Goal: Task Accomplishment & Management: Manage account settings

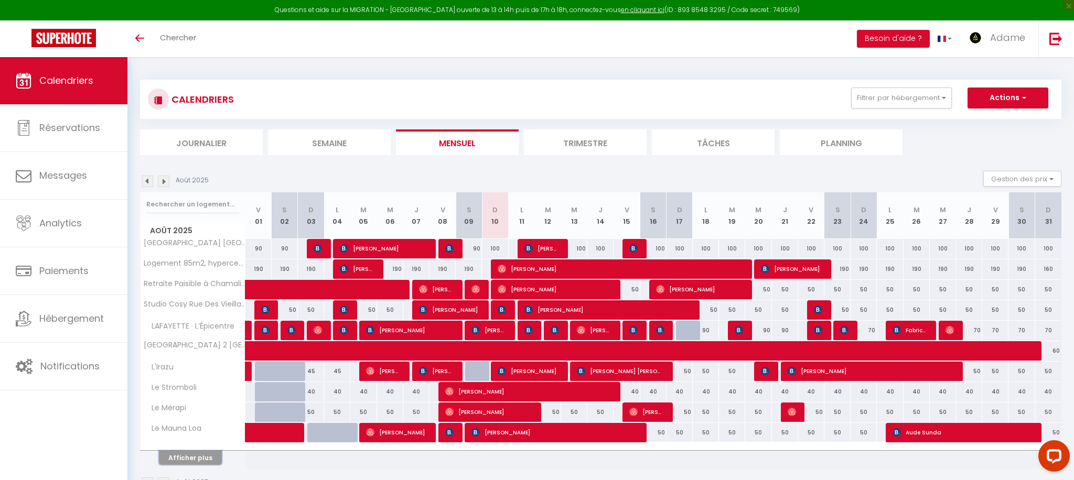
click at [201, 460] on button "Afficher plus" at bounding box center [190, 458] width 63 height 14
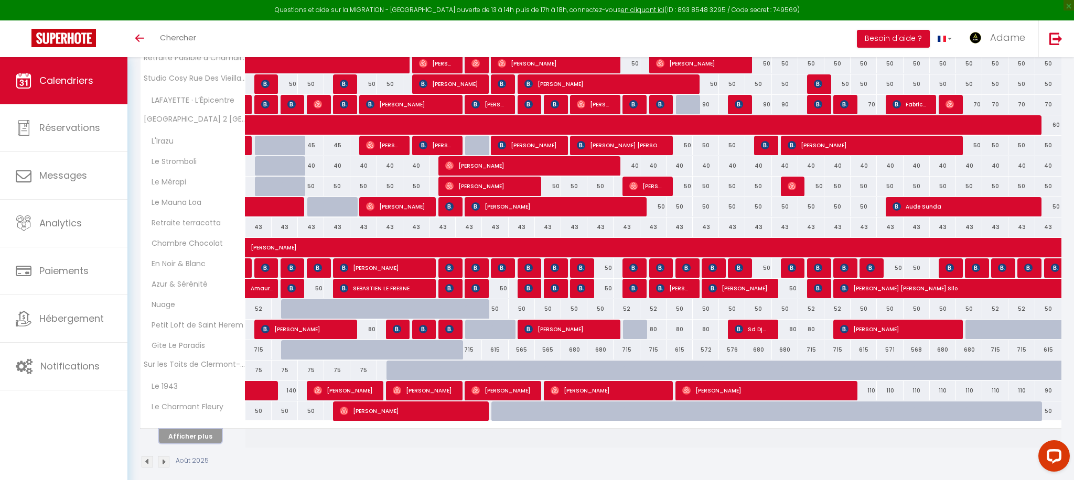
scroll to position [237, 0]
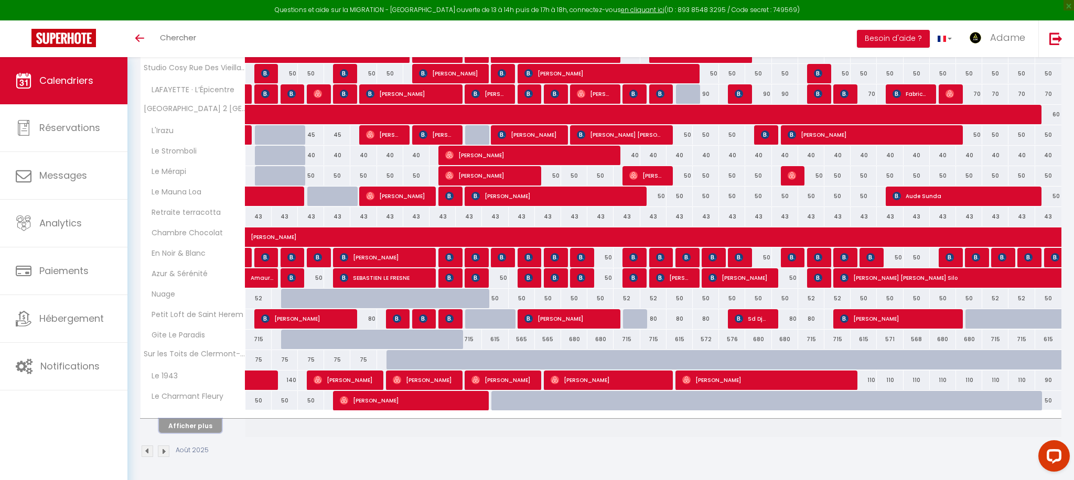
click at [197, 423] on button "Afficher plus" at bounding box center [190, 426] width 63 height 14
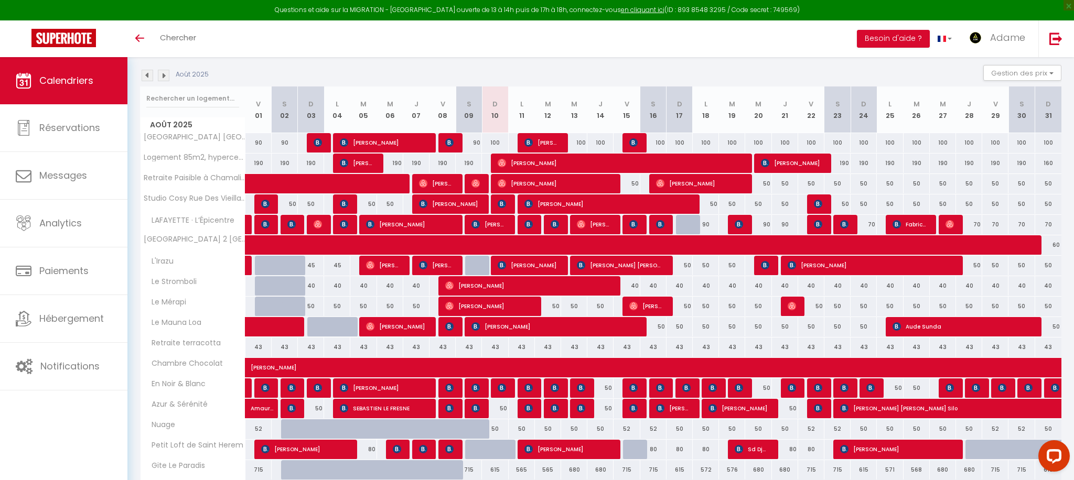
scroll to position [0, 0]
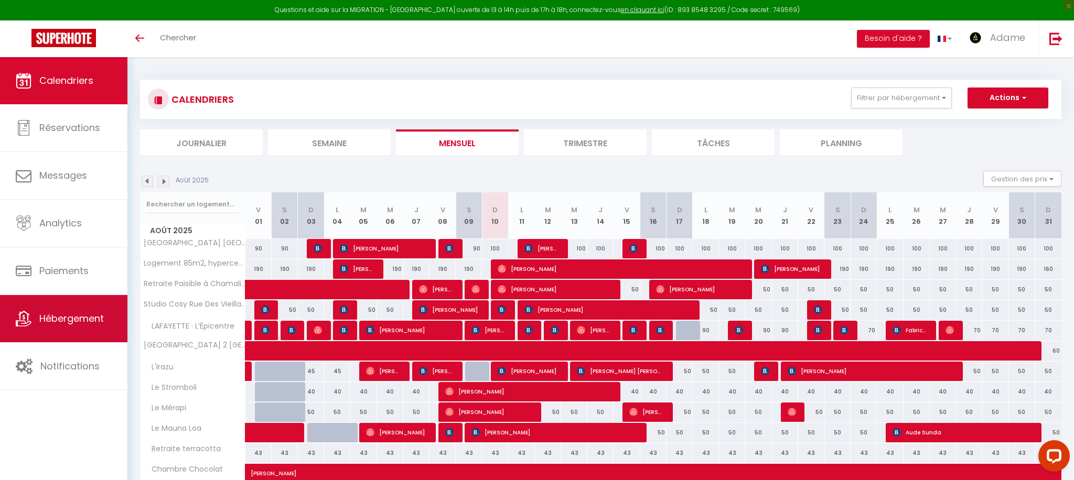
click at [77, 312] on span "Hébergement" at bounding box center [71, 318] width 65 height 13
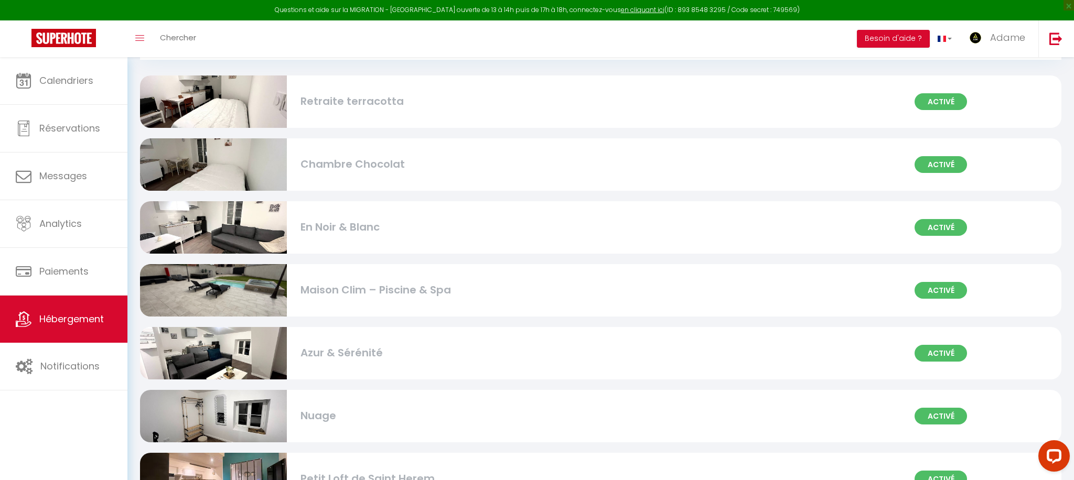
scroll to position [61, 0]
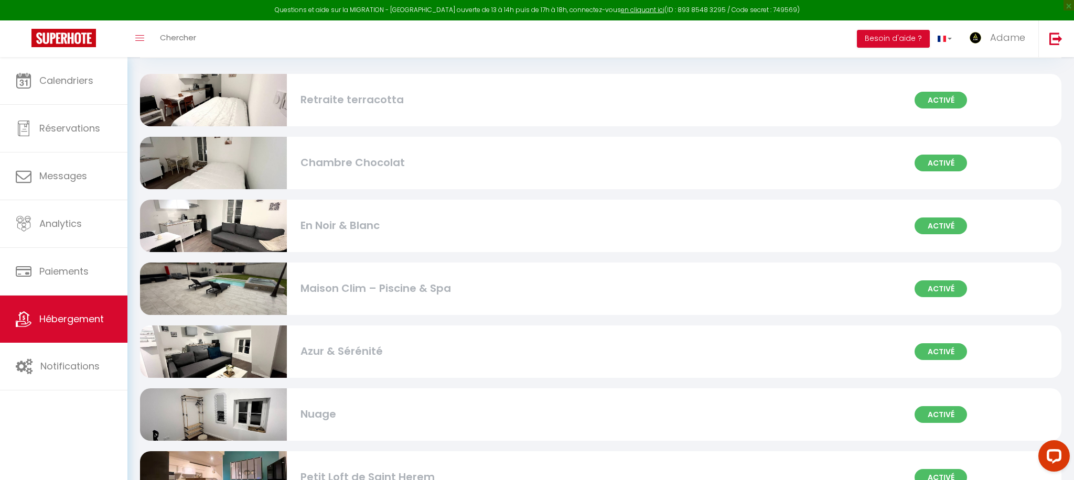
click at [372, 233] on div "En Noir & Blanc" at bounding box center [447, 226] width 293 height 16
select select "3"
select select "2"
select select "1"
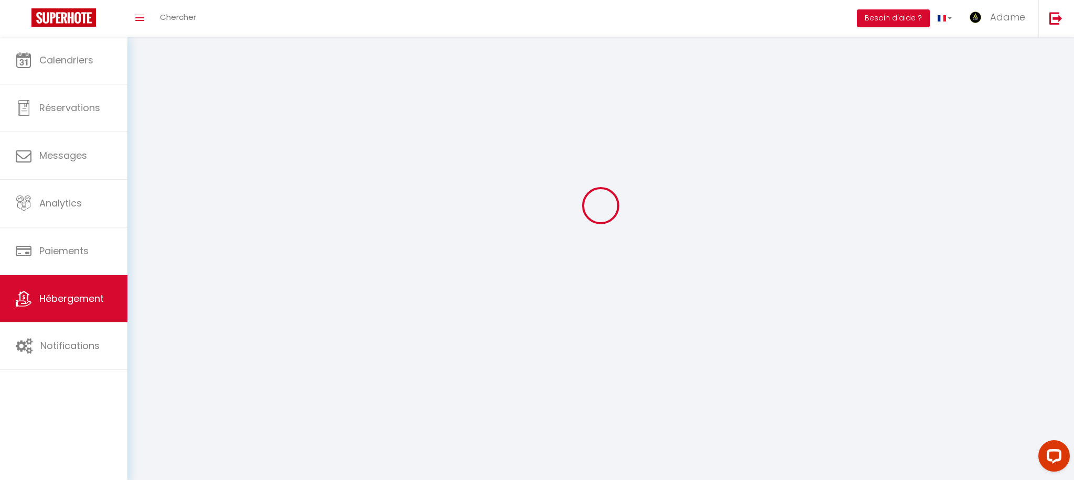
select select
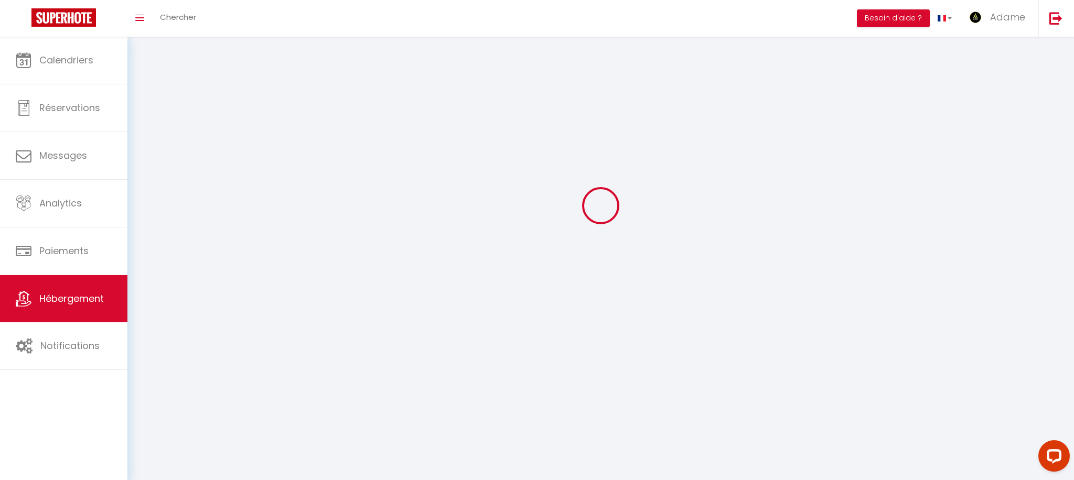
select select
checkbox input "false"
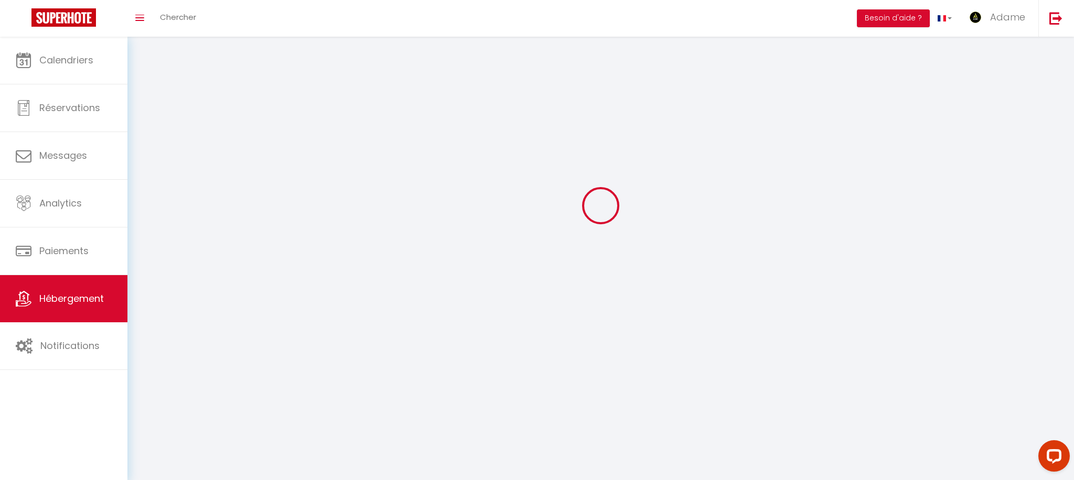
select select
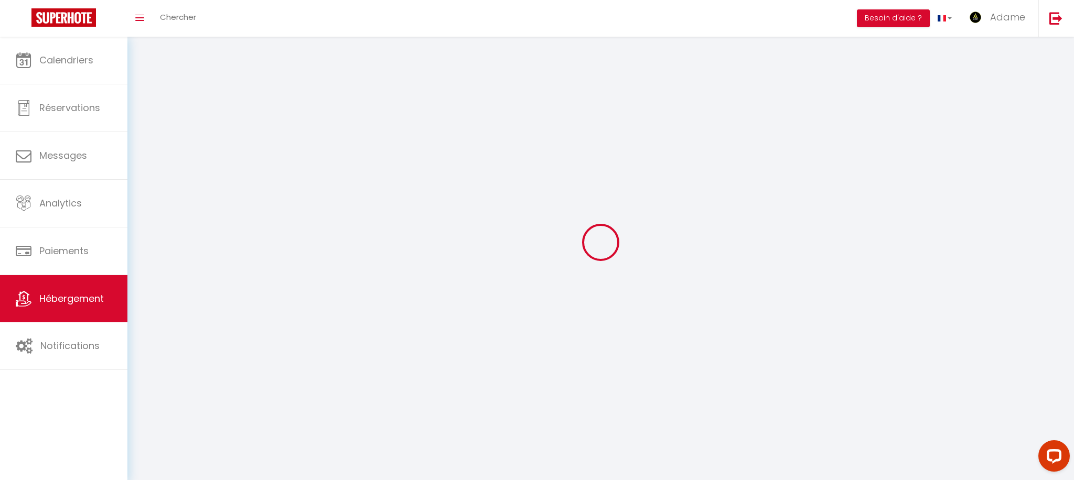
select select
checkbox input "false"
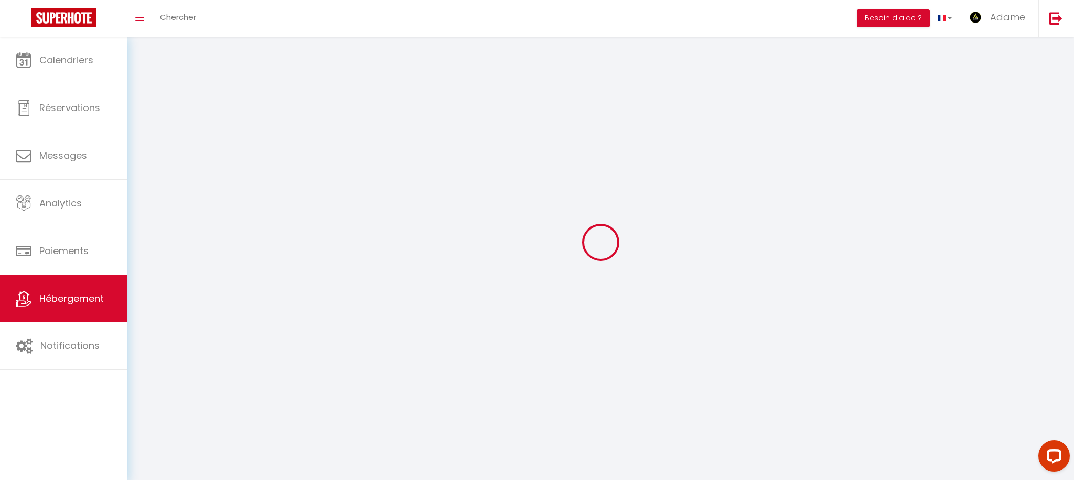
checkbox input "false"
select select
select select "1"
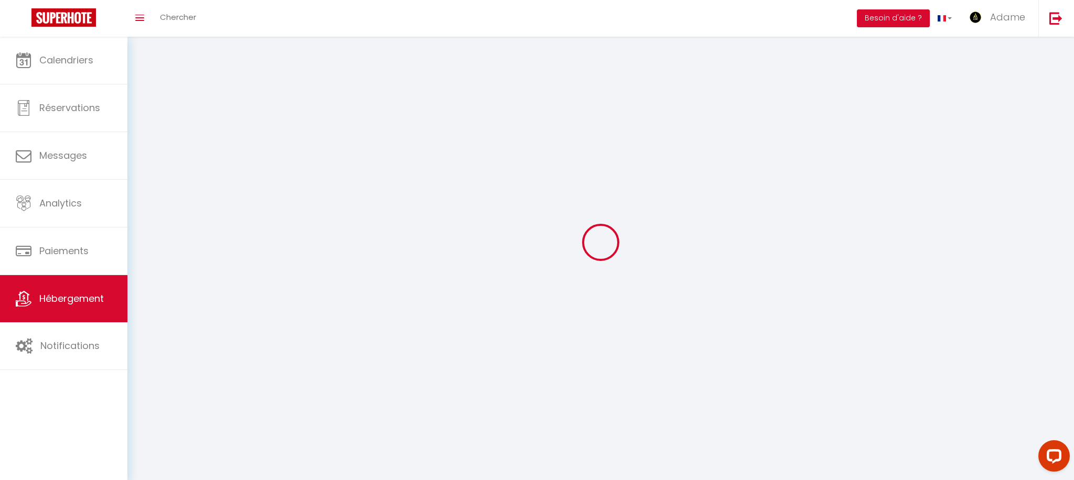
select select "28"
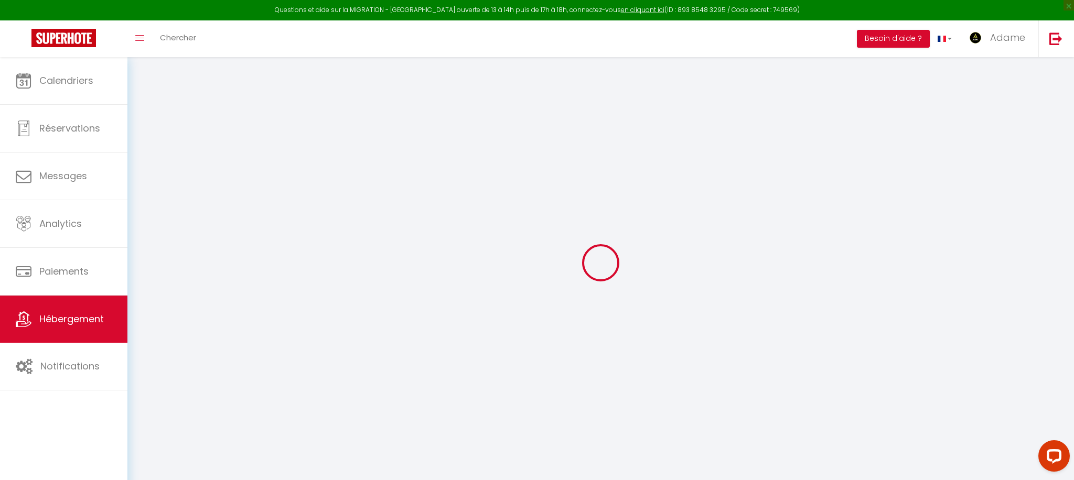
select select
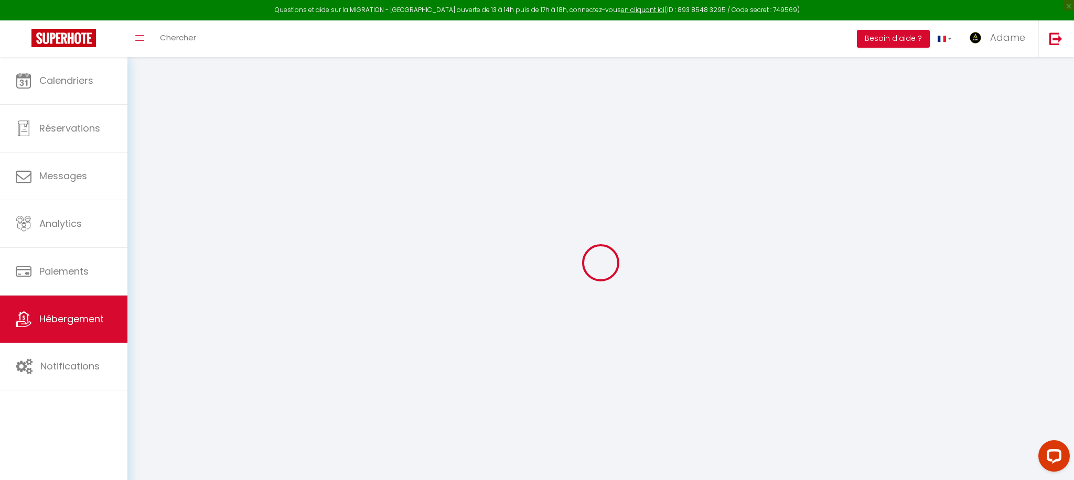
select select
checkbox input "false"
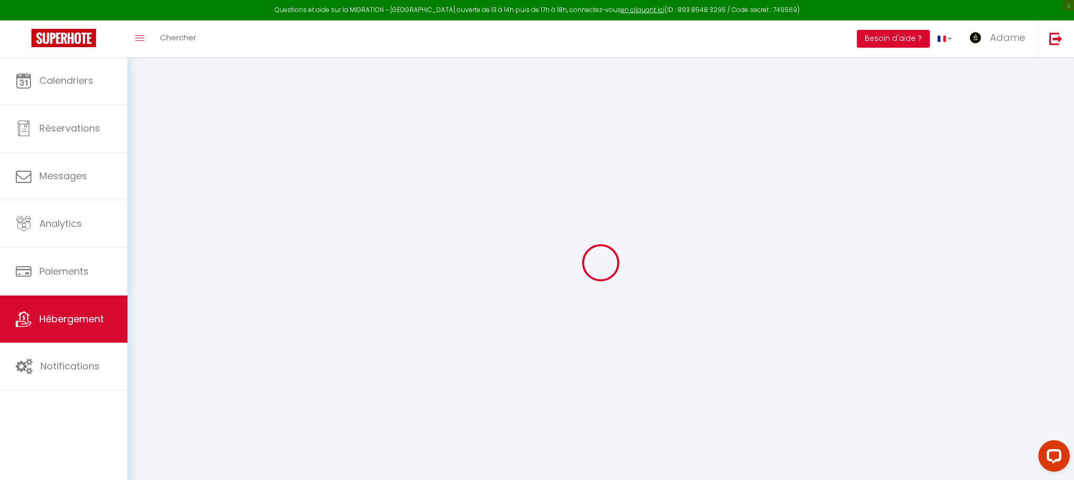
select select
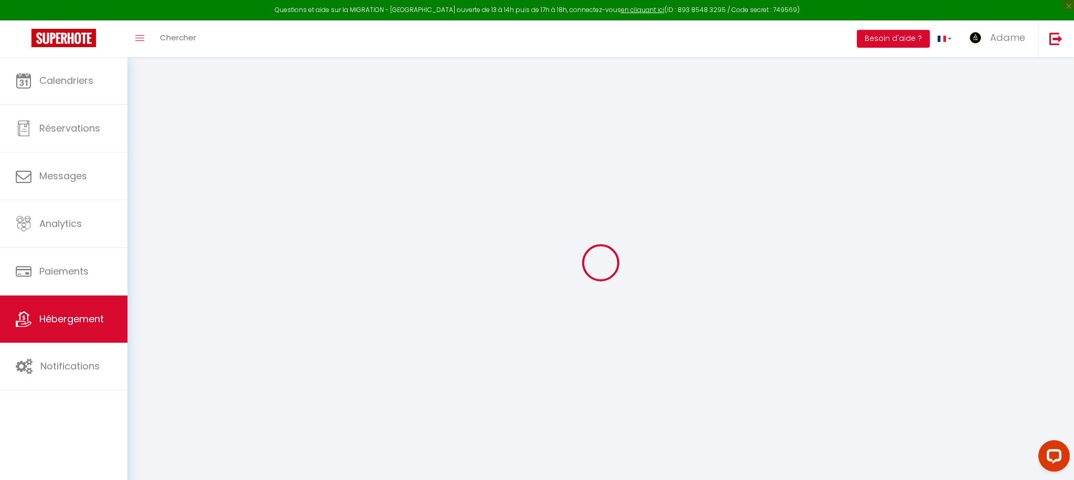
select select
checkbox input "false"
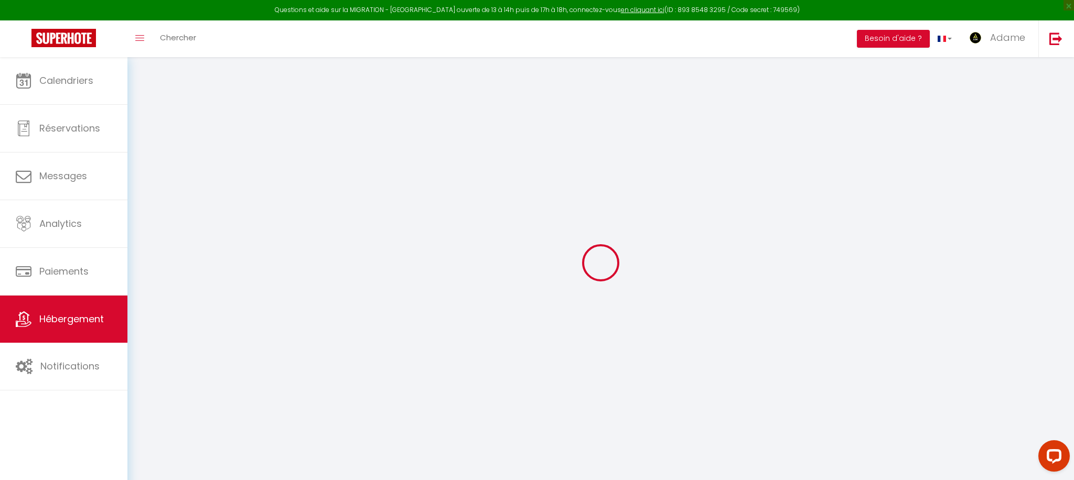
checkbox input "false"
select select
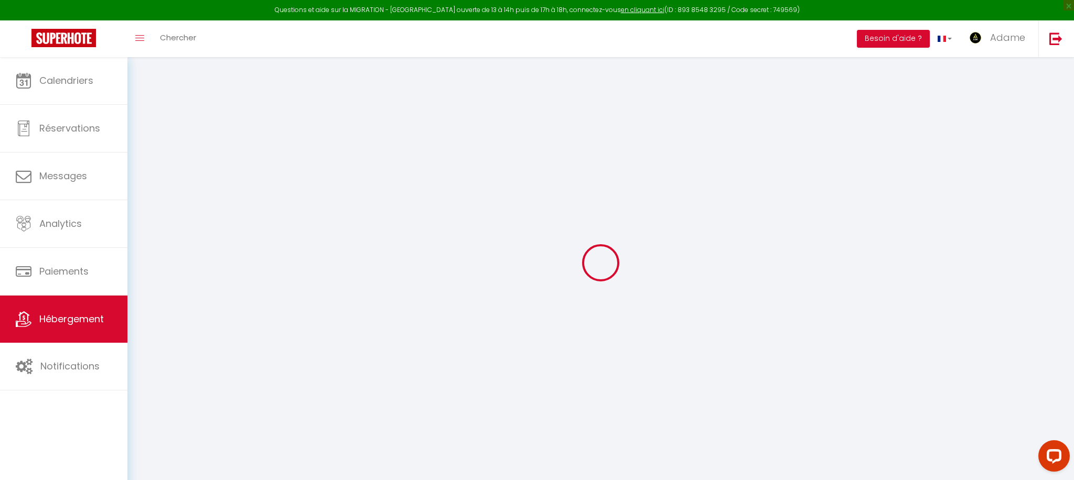
select select
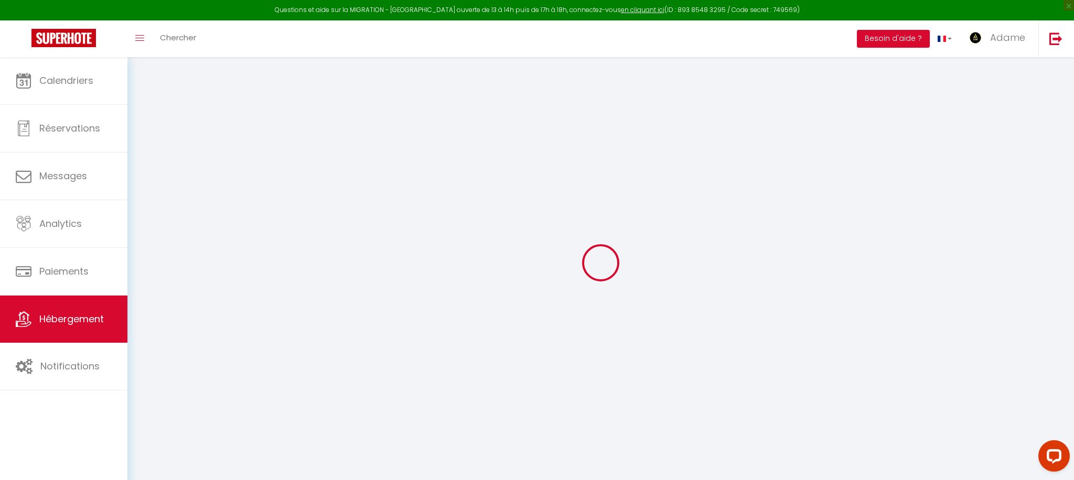
checkbox input "false"
select select
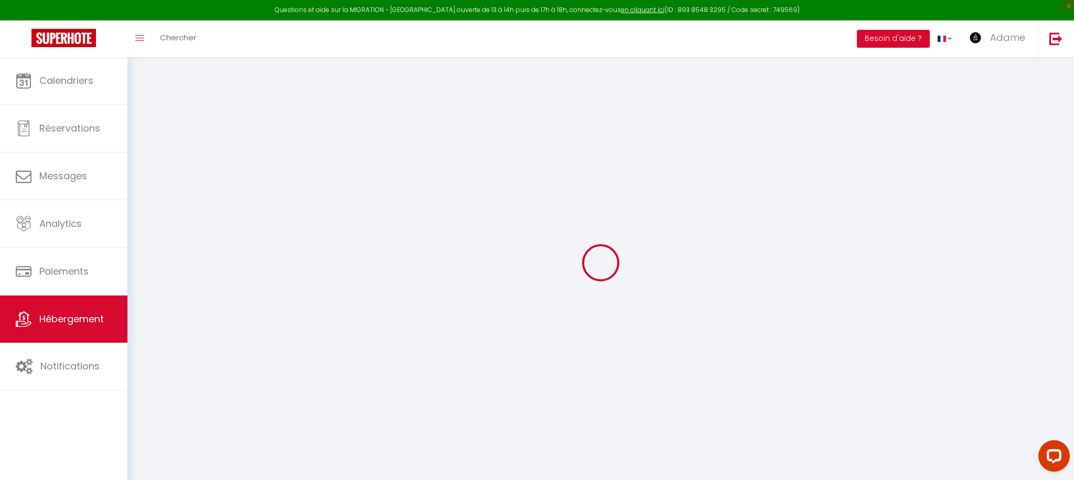
select select
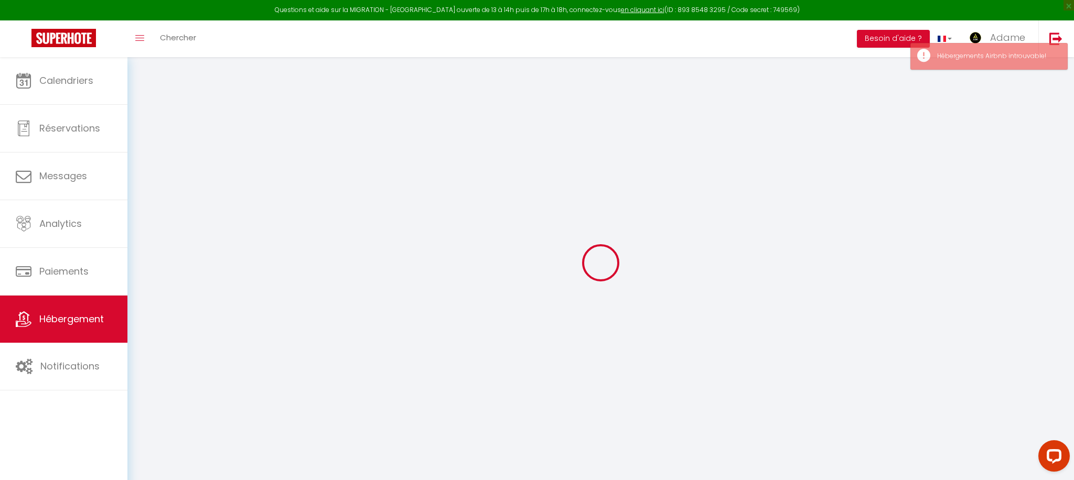
select select
checkbox input "false"
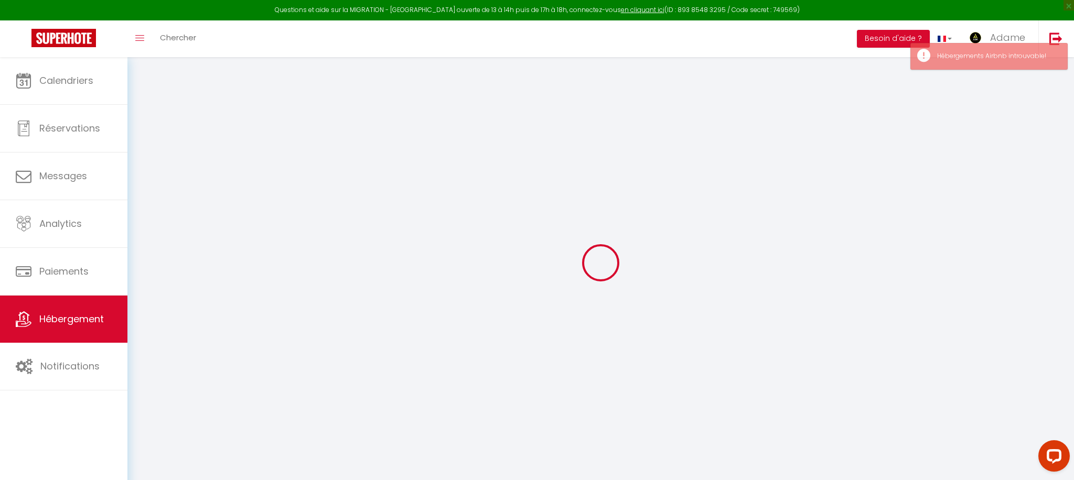
checkbox input "false"
select select
type input "En Noir & Blanc"
type input "Adm"
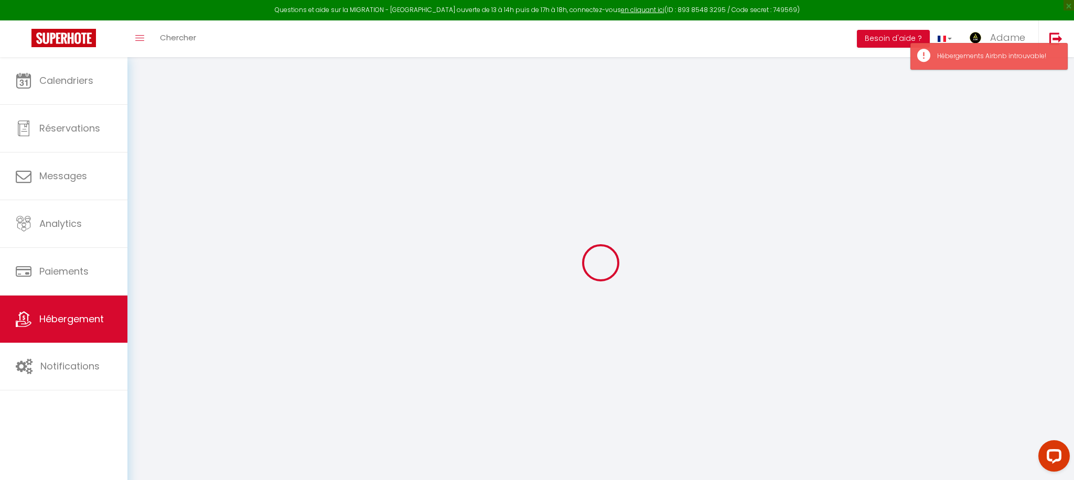
type input "50"
type input "25"
select select
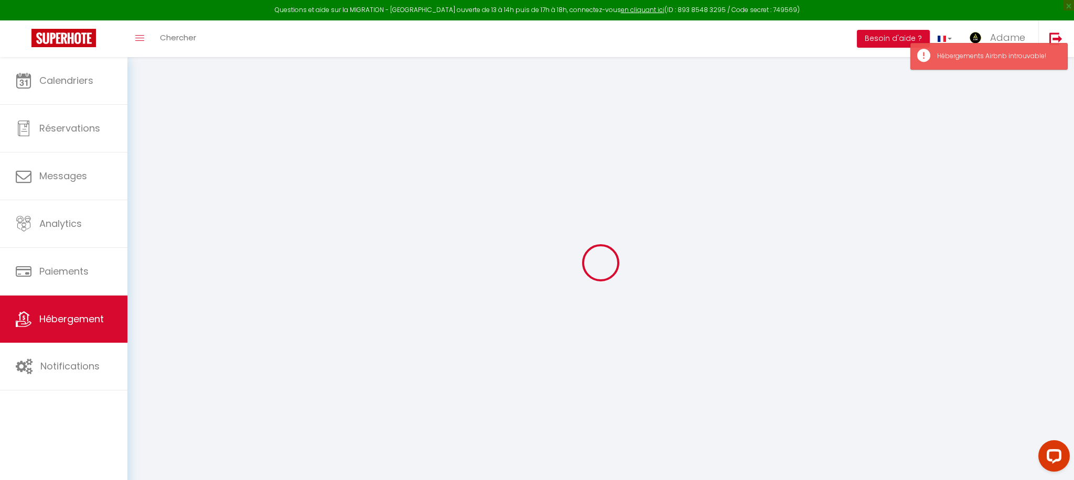
select select
type input "[STREET_ADDRESS][PERSON_NAME]"
type input "63100"
type input "[GEOGRAPHIC_DATA]"
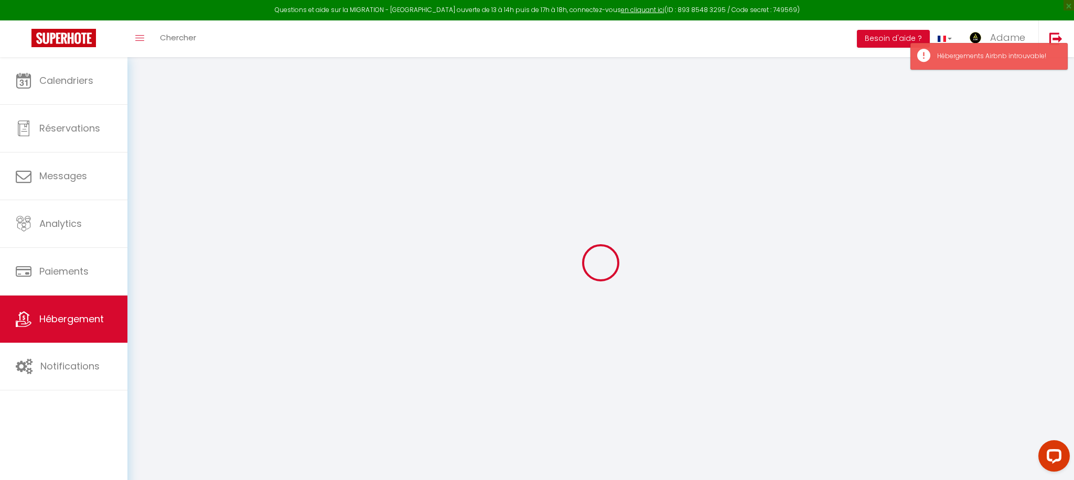
type input "[EMAIL_ADDRESS][DOMAIN_NAME]"
select select
checkbox input "false"
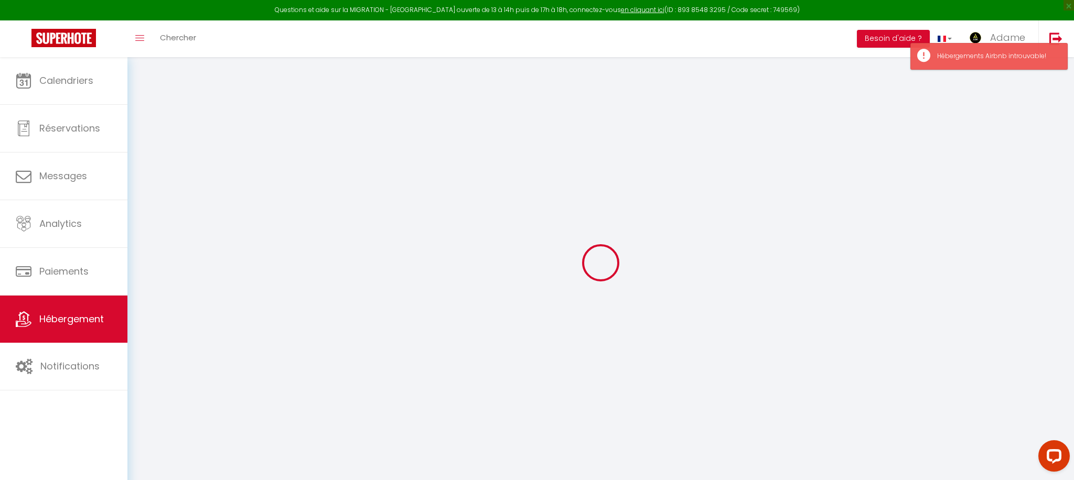
checkbox input "false"
type input "0"
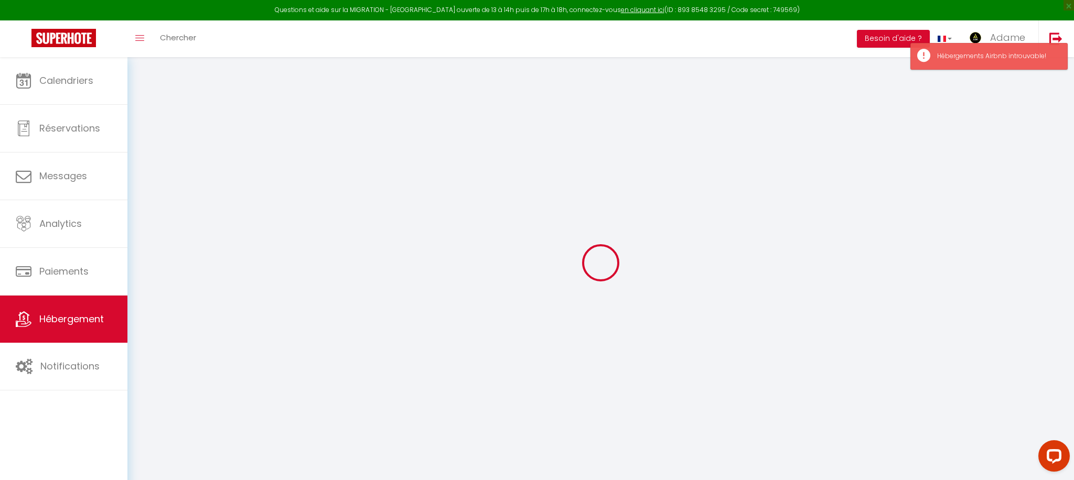
select select
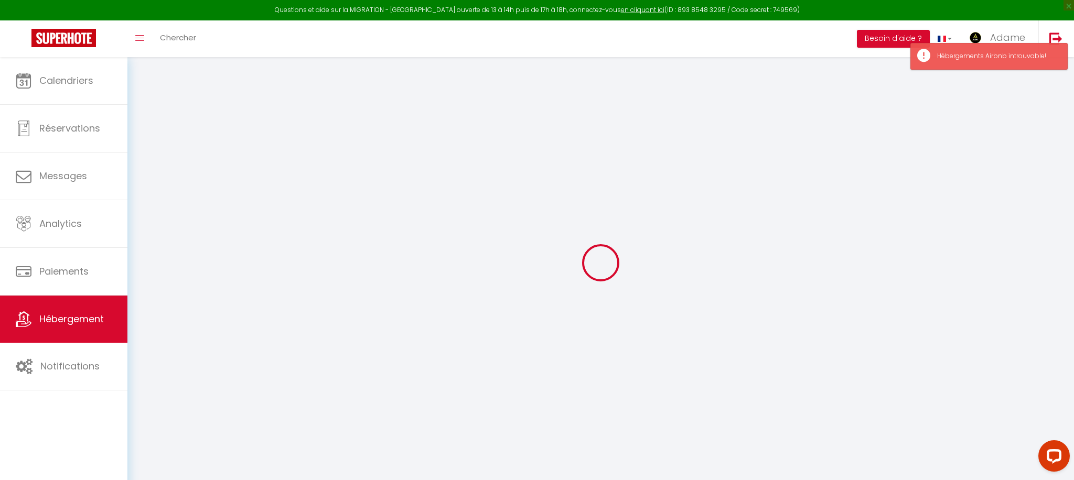
select select
checkbox input "false"
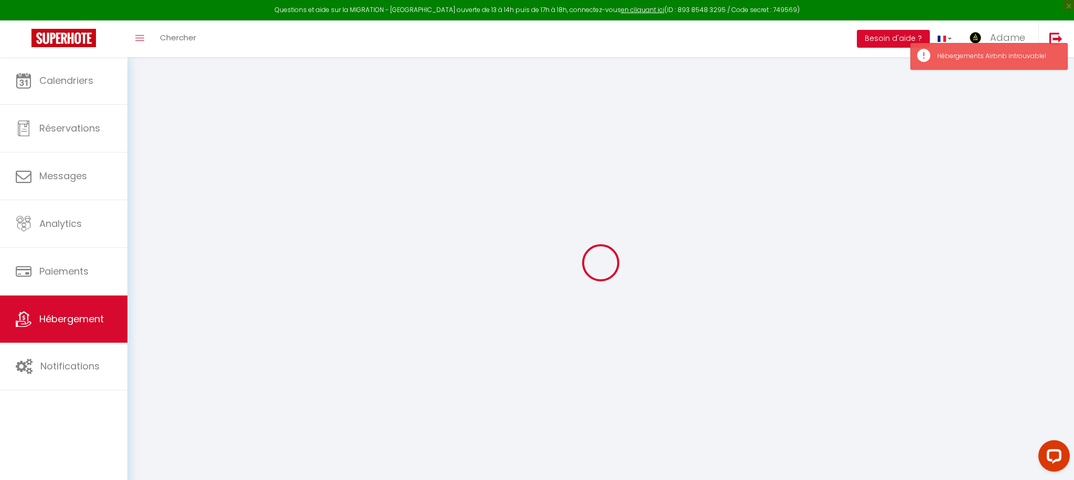
select select
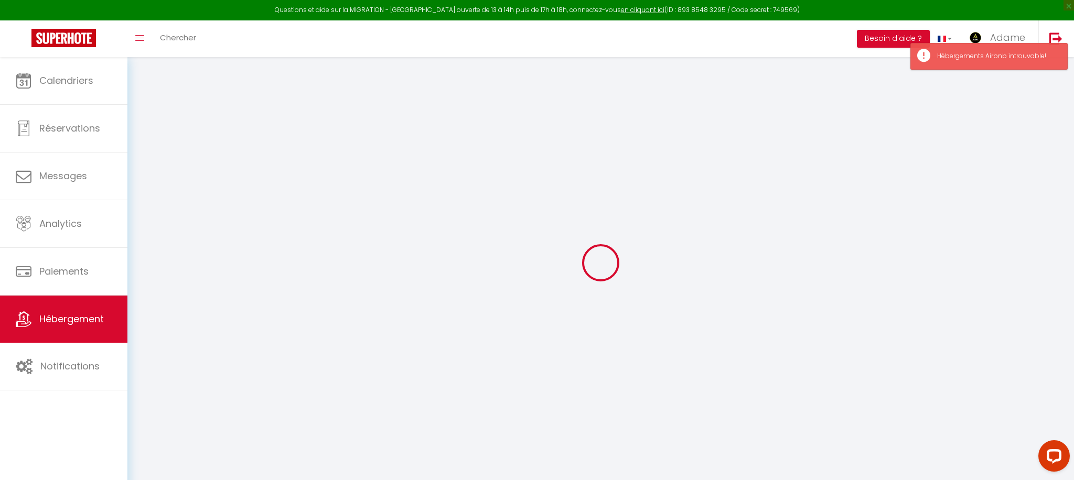
select select
checkbox input "false"
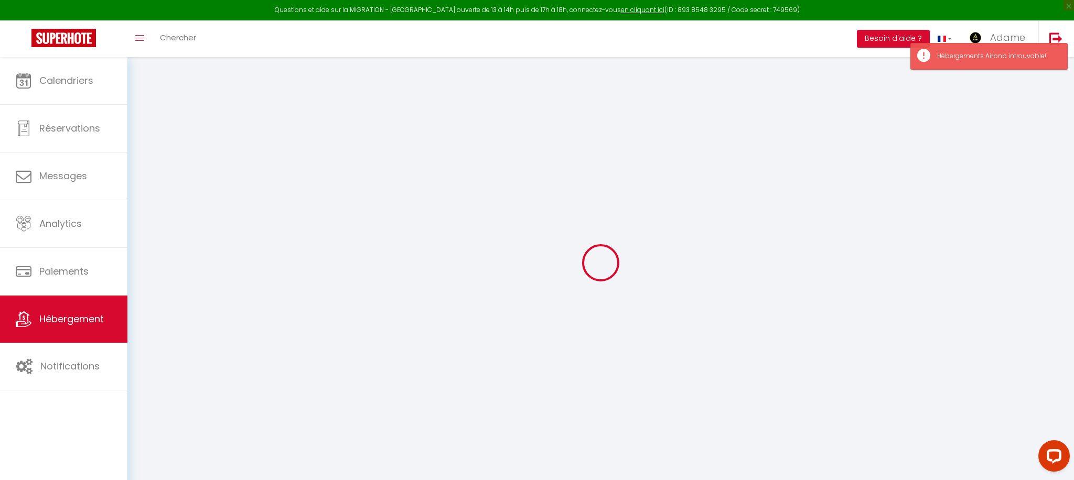
select select
checkbox input "false"
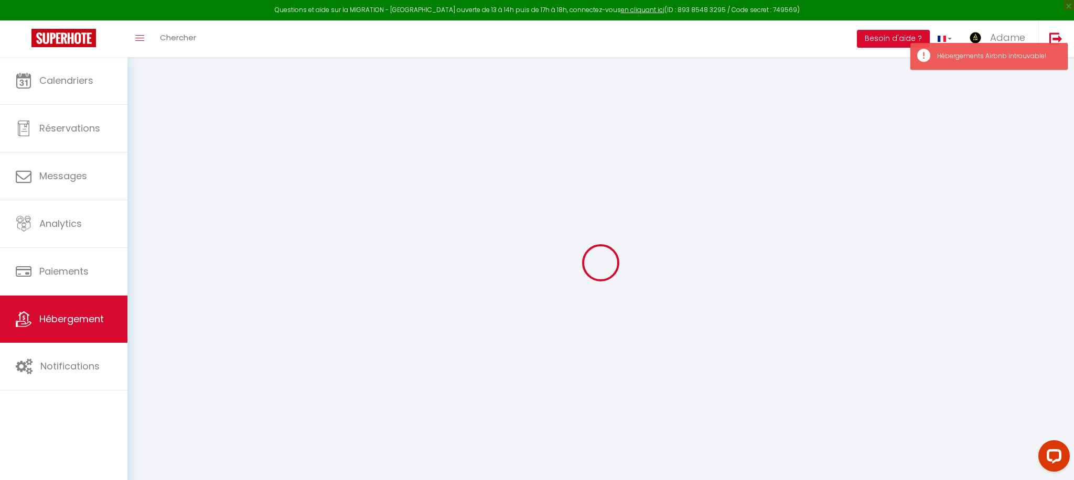
select select "15:00"
select select
select select "11:00"
select select "30"
select select "120"
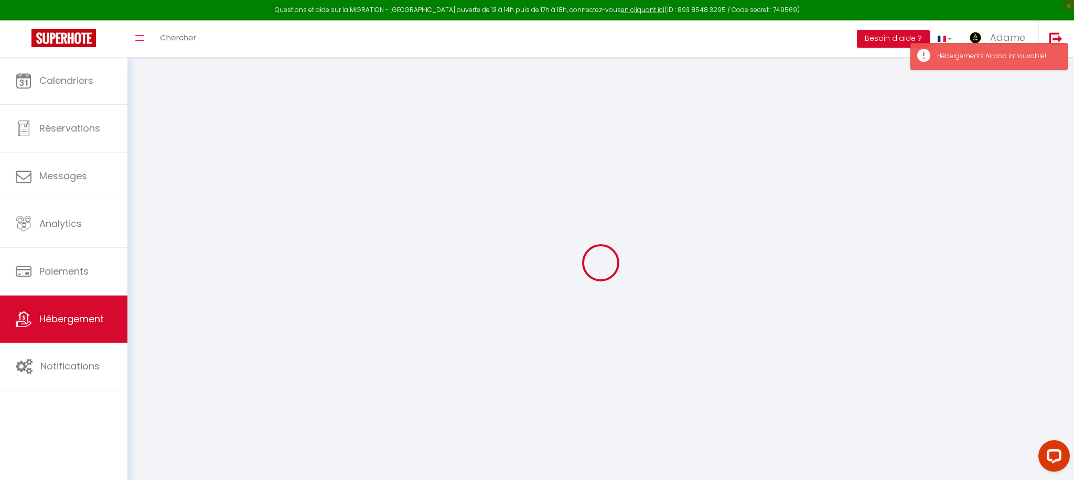
select select
checkbox input "false"
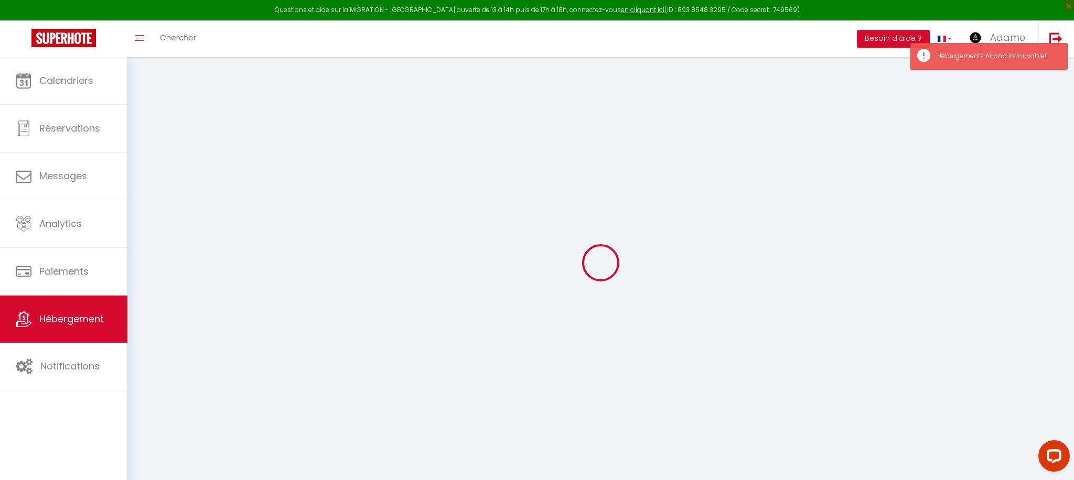
checkbox input "false"
select select
checkbox input "false"
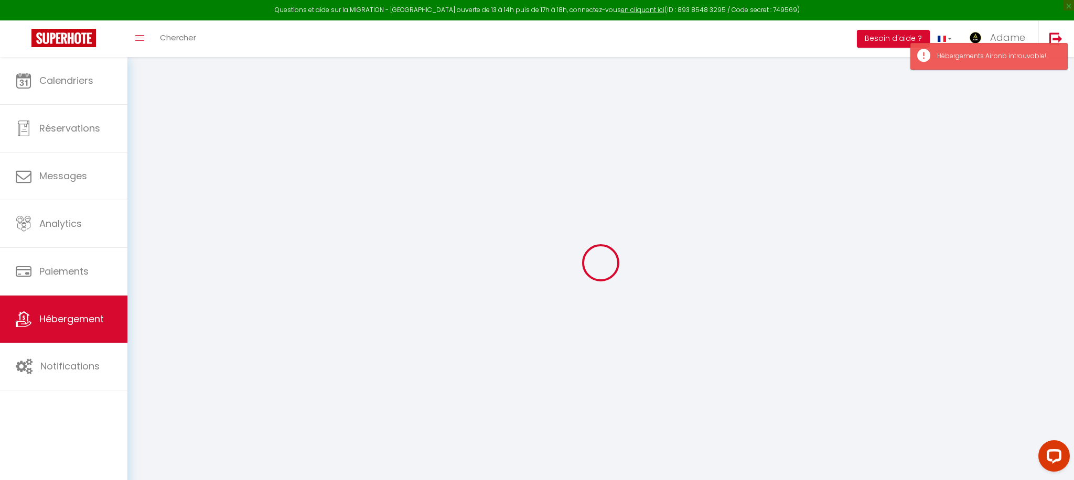
checkbox input "false"
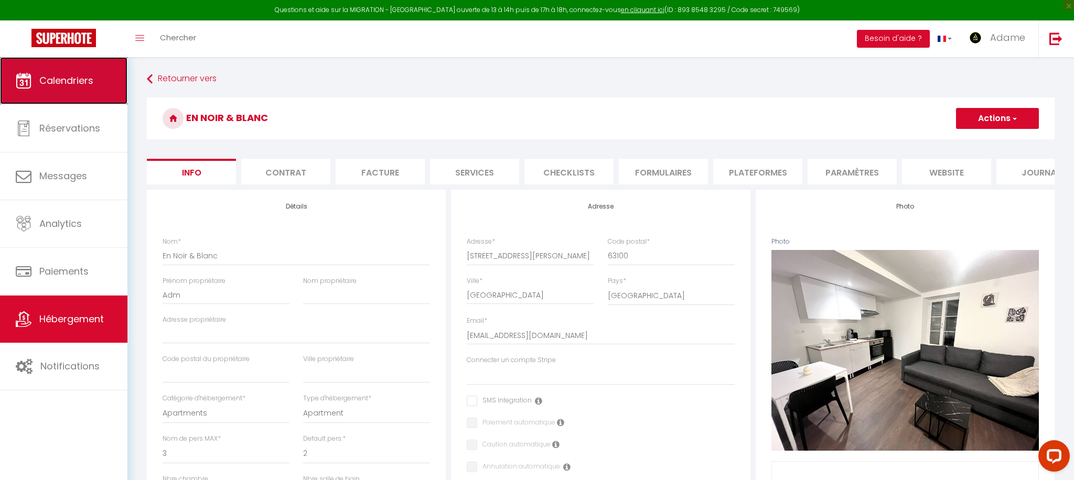
click at [77, 83] on span "Calendriers" at bounding box center [66, 80] width 54 height 13
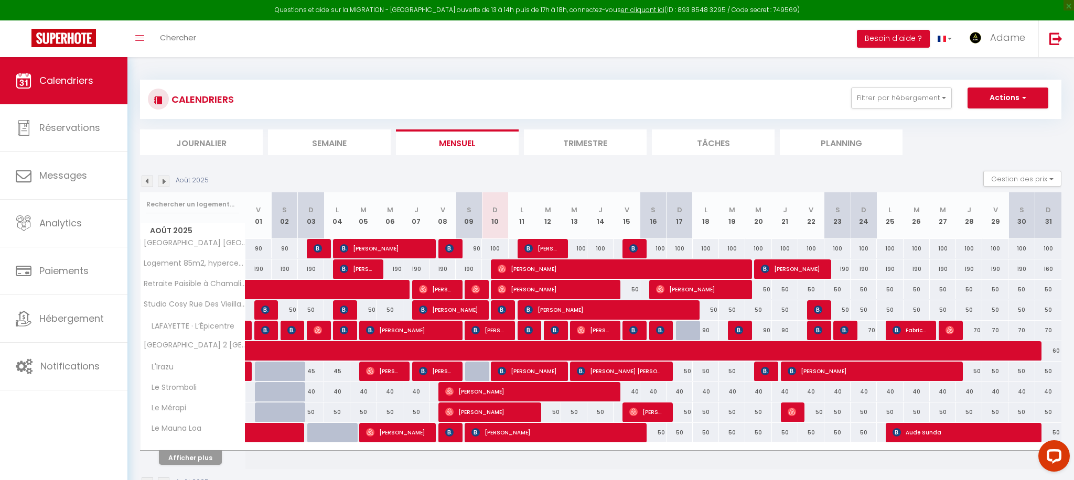
scroll to position [57, 0]
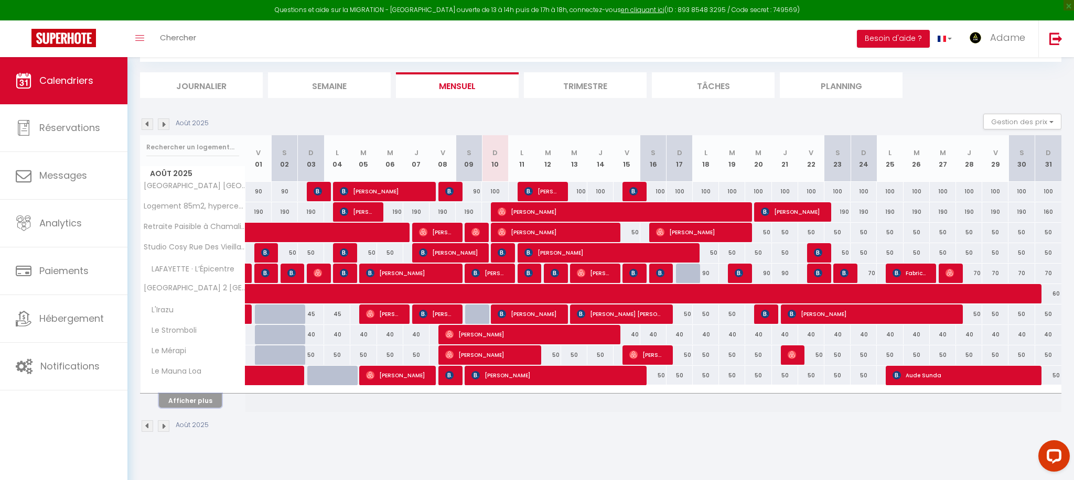
click at [201, 403] on button "Afficher plus" at bounding box center [190, 401] width 63 height 14
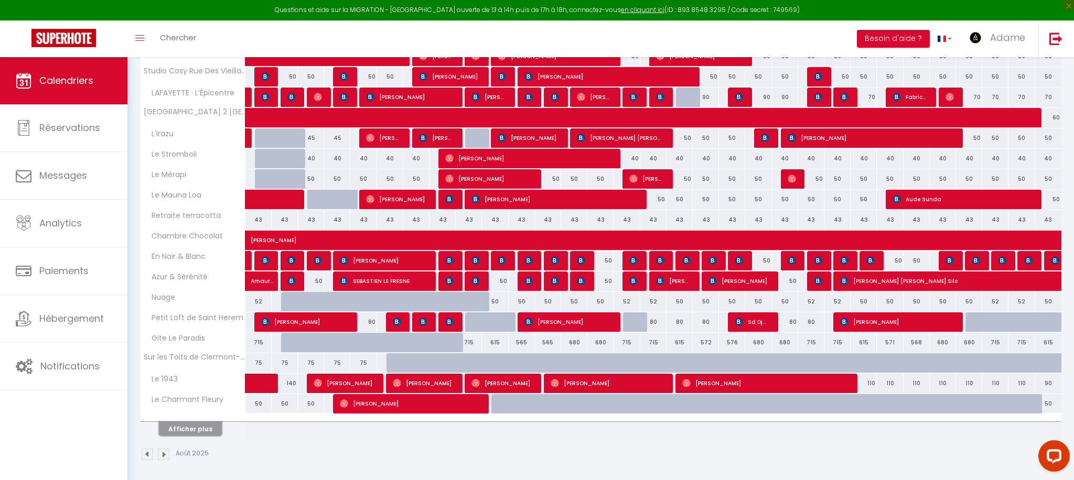
scroll to position [237, 0]
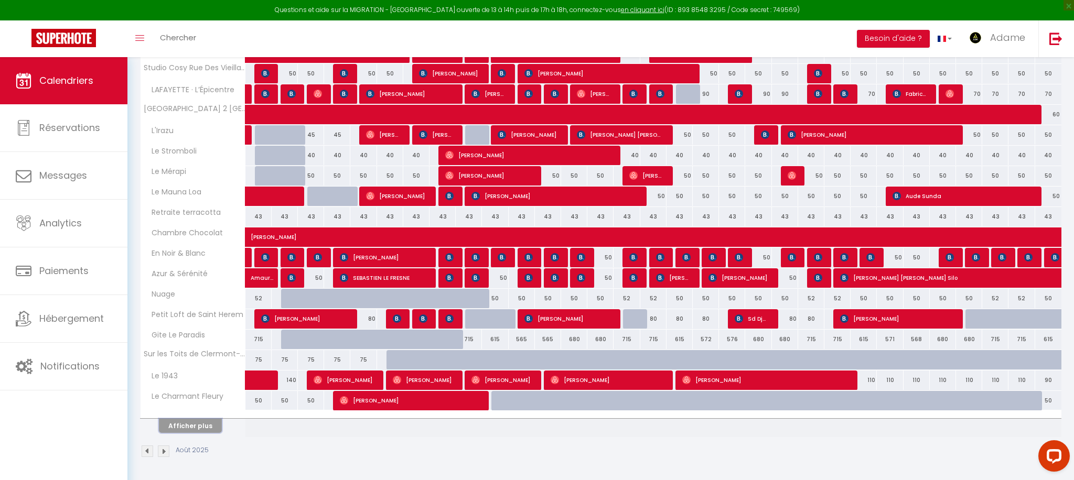
click at [192, 427] on button "Afficher plus" at bounding box center [190, 426] width 63 height 14
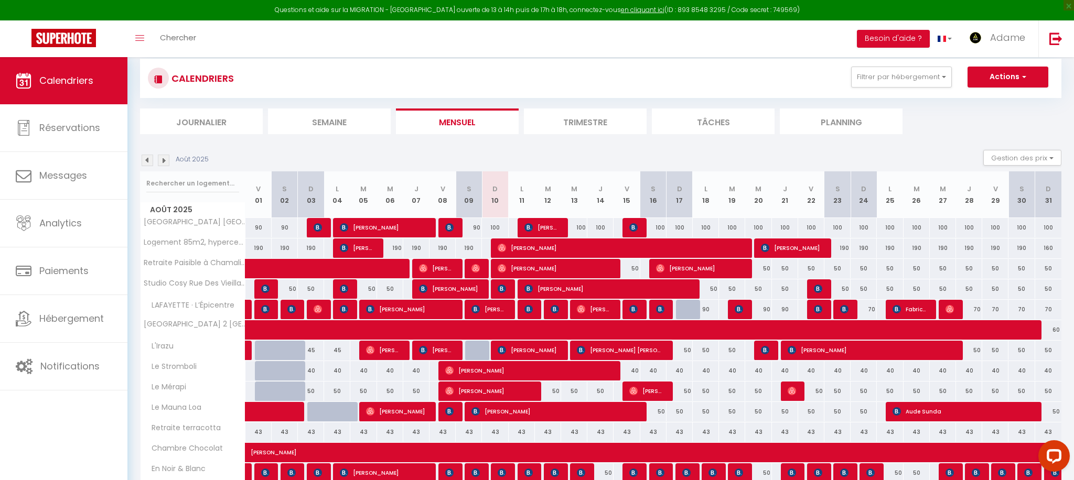
scroll to position [0, 0]
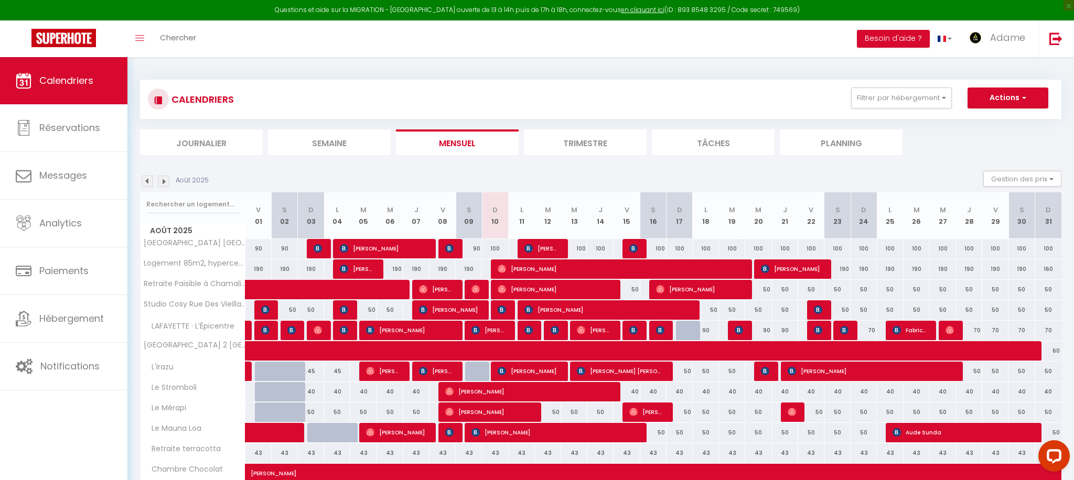
click at [149, 180] on img at bounding box center [148, 182] width 12 height 12
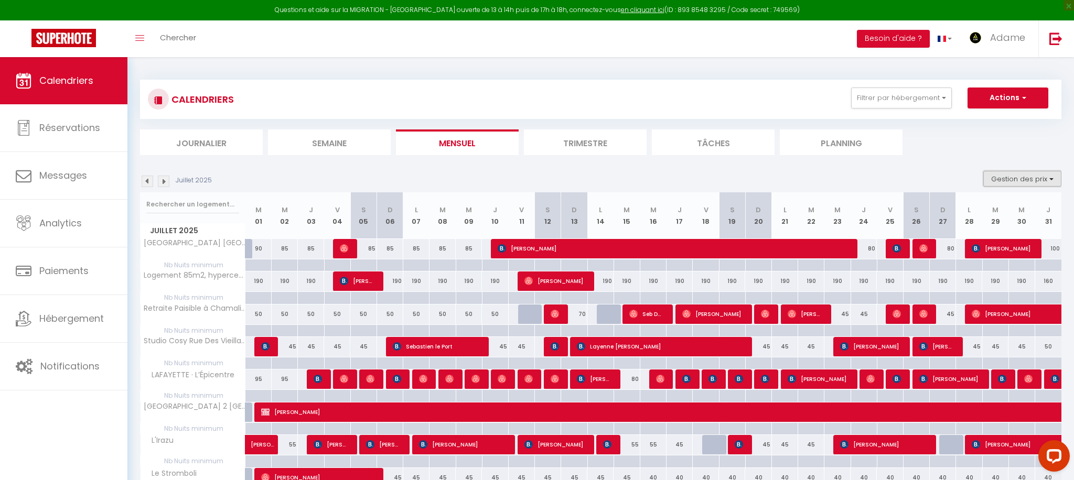
click at [1041, 183] on button "Gestion des prix" at bounding box center [1022, 179] width 78 height 16
click at [984, 217] on label "Nb Nuits minimum" at bounding box center [1013, 213] width 73 height 12
click at [984, 217] on input "Nb Nuits minimum" at bounding box center [1014, 211] width 94 height 10
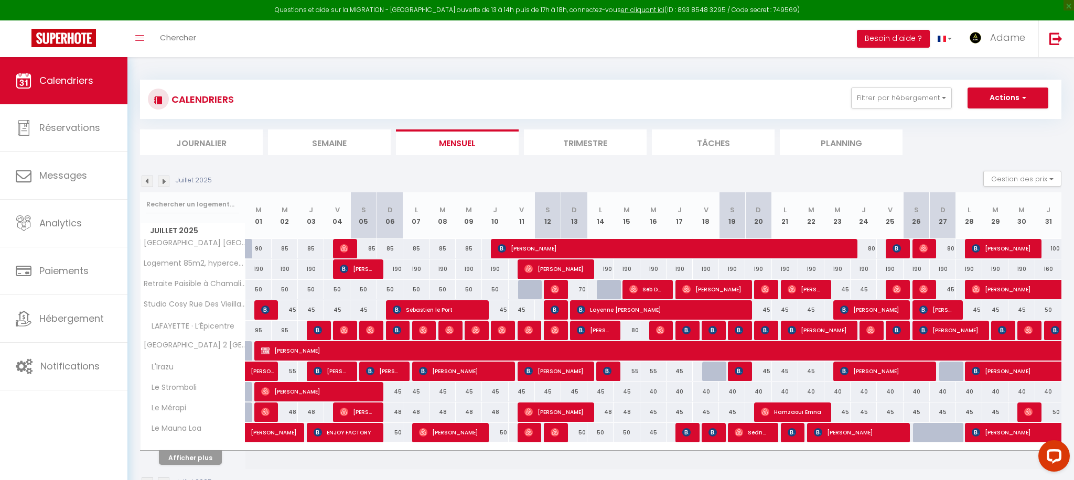
click at [960, 157] on div "CALENDRIERS Filtrer par hébergement Tous Retraite terracotta Chambre Chocolat E…" at bounding box center [600, 285] width 921 height 431
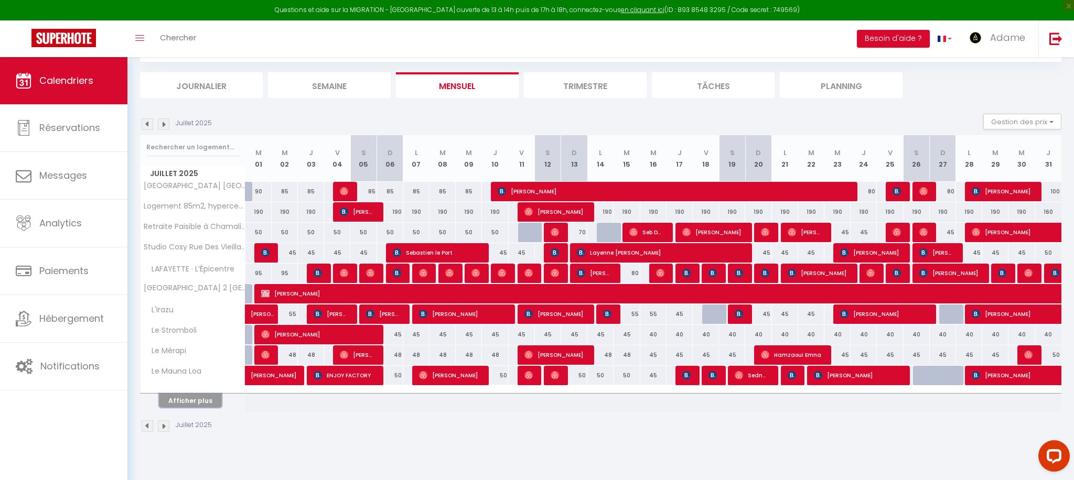
click at [208, 403] on button "Afficher plus" at bounding box center [190, 401] width 63 height 14
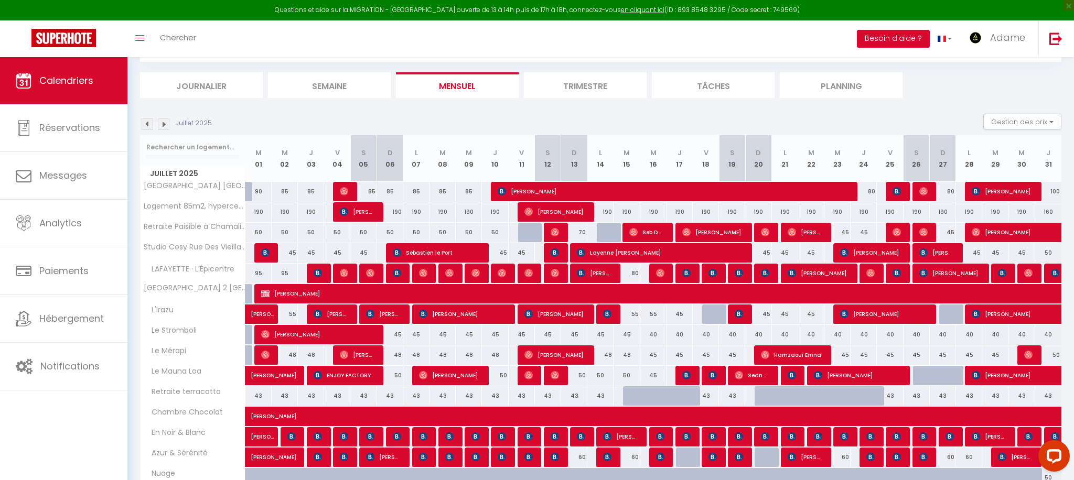
scroll to position [237, 0]
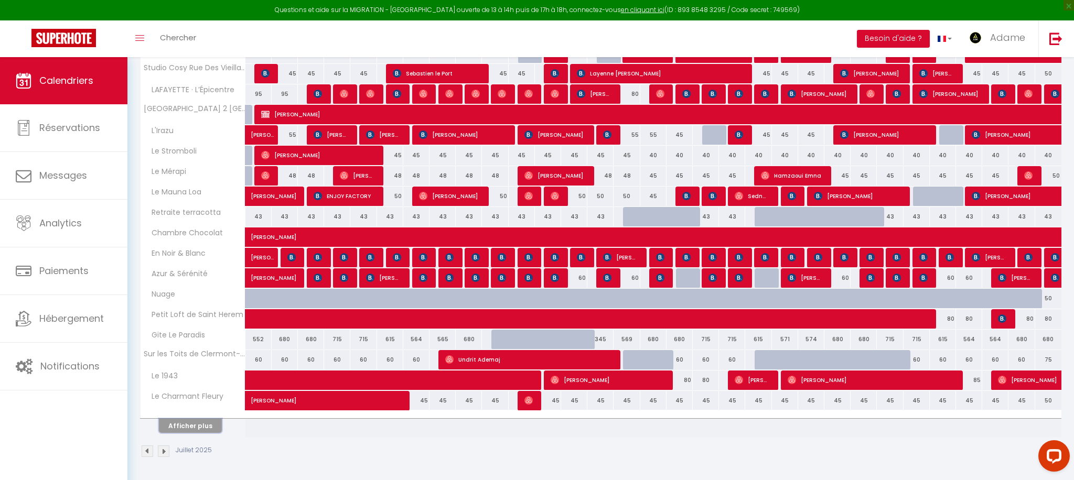
click at [195, 423] on button "Afficher plus" at bounding box center [190, 426] width 63 height 14
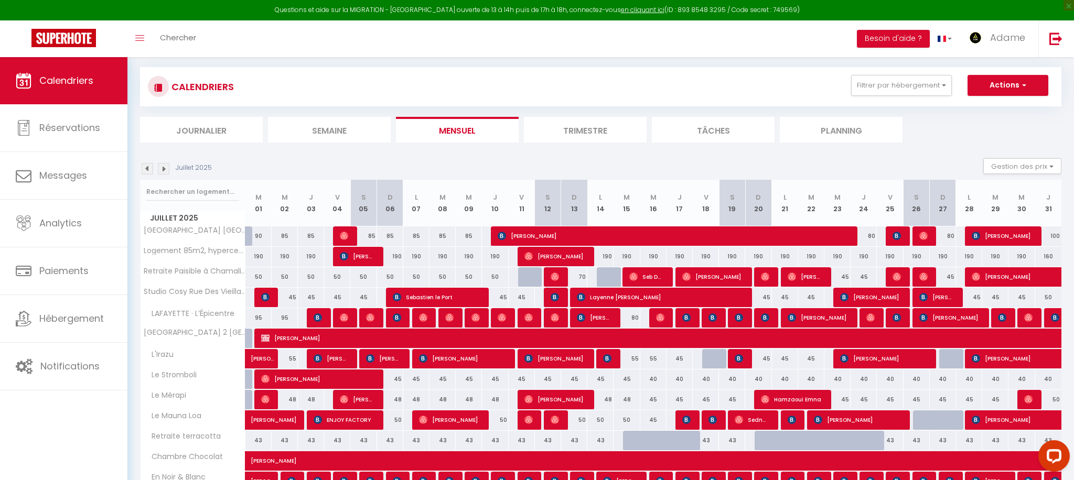
scroll to position [0, 0]
